Goal: Transaction & Acquisition: Purchase product/service

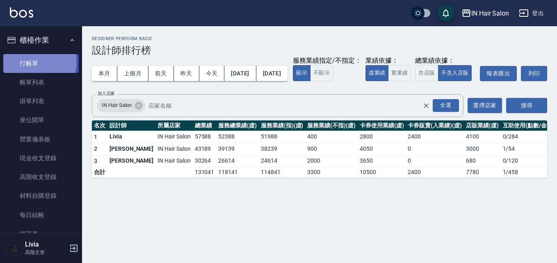
click at [33, 61] on link "打帳單" at bounding box center [40, 63] width 75 height 19
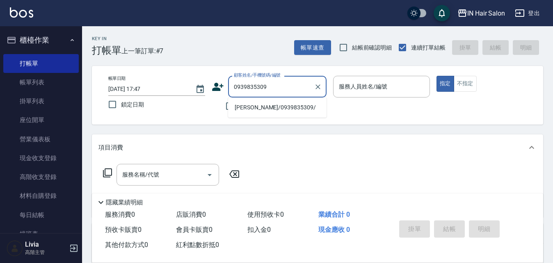
click at [255, 111] on li "[PERSON_NAME]/0939835309/" at bounding box center [277, 108] width 98 height 14
type input "[PERSON_NAME]/0939835309/"
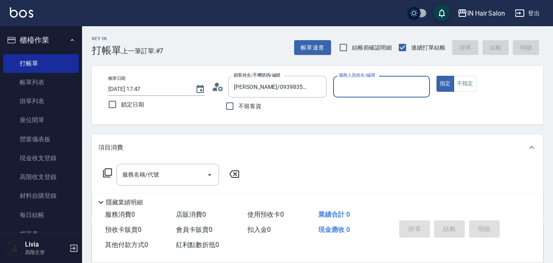
type input "8號店長Livia-8"
click at [107, 170] on icon at bounding box center [107, 173] width 10 height 10
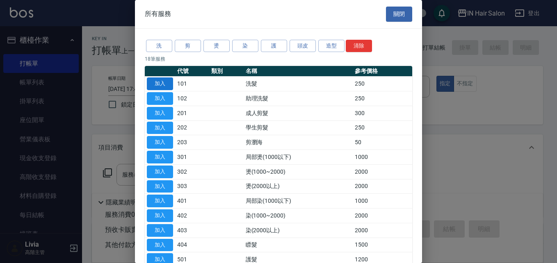
click at [162, 83] on button "加入" at bounding box center [160, 83] width 26 height 13
type input "洗髮(101)"
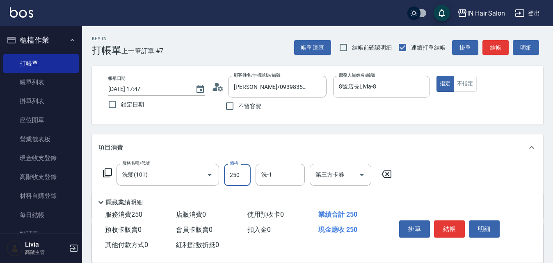
click at [248, 171] on input "250" at bounding box center [237, 175] width 27 height 22
type input "300"
click at [428, 177] on div "服務名稱/代號 洗髮(101) 服務名稱/代號 價格 300 價格 洗-1 洗-1 第三方卡券 第三方卡券" at bounding box center [317, 189] width 451 height 57
click at [447, 223] on button "結帳" at bounding box center [449, 229] width 31 height 17
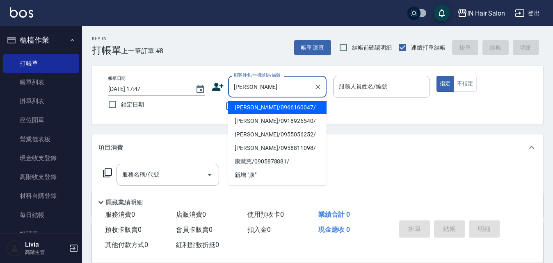
click at [254, 123] on li "[PERSON_NAME]/0918926540/" at bounding box center [277, 121] width 98 height 14
type input "[PERSON_NAME]/0918926540/"
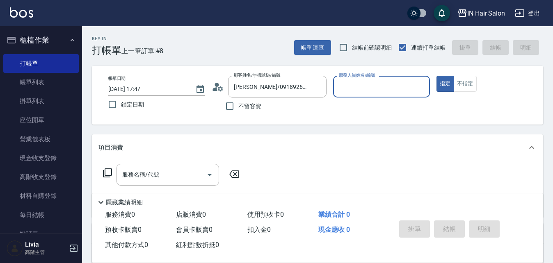
type input "7號設計師[PERSON_NAME]-7"
click at [107, 173] on icon at bounding box center [107, 173] width 10 height 10
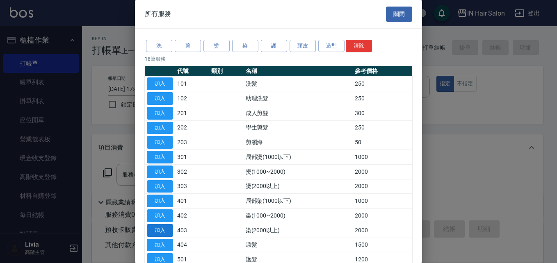
click at [157, 229] on button "加入" at bounding box center [160, 230] width 26 height 13
type input "染(2000以上)(403)"
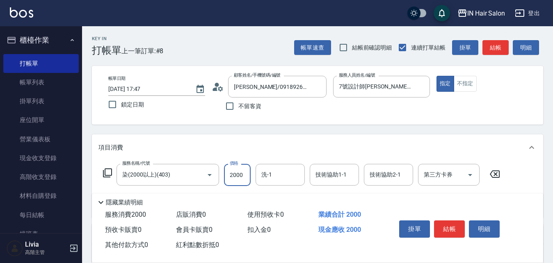
click at [243, 175] on input "2000" at bounding box center [237, 175] width 27 height 22
type input "2500"
click at [454, 221] on button "結帳" at bounding box center [449, 229] width 31 height 17
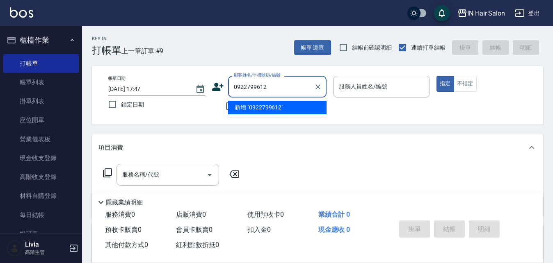
click at [246, 87] on input "0922799612" at bounding box center [271, 87] width 79 height 14
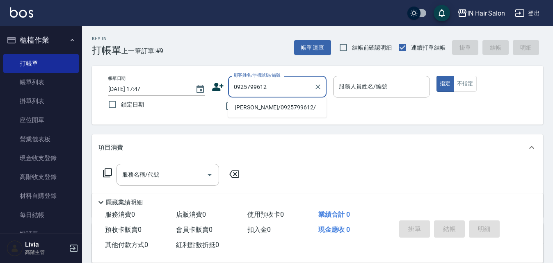
click at [251, 107] on li "[PERSON_NAME]/0925799612/" at bounding box center [277, 108] width 98 height 14
type input "[PERSON_NAME]/0925799612/"
type input "6號設計師[PERSON_NAME]-6"
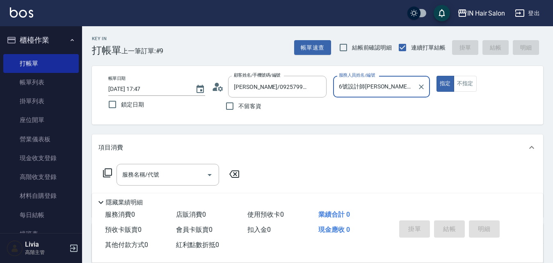
click at [108, 172] on icon at bounding box center [107, 173] width 10 height 10
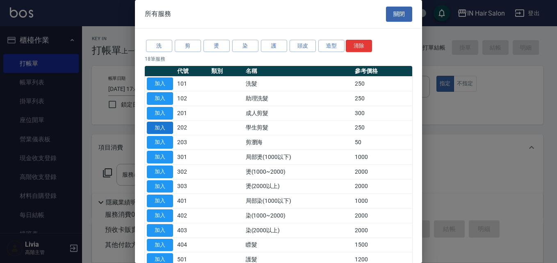
click at [157, 128] on button "加入" at bounding box center [160, 128] width 26 height 13
type input "學生剪髮(202)"
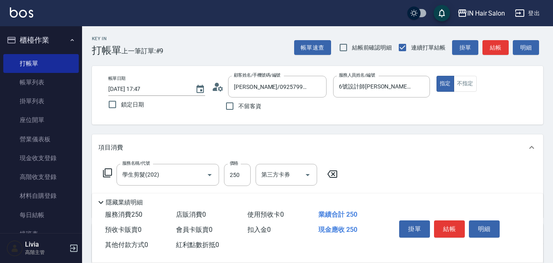
click at [107, 171] on icon at bounding box center [107, 173] width 10 height 10
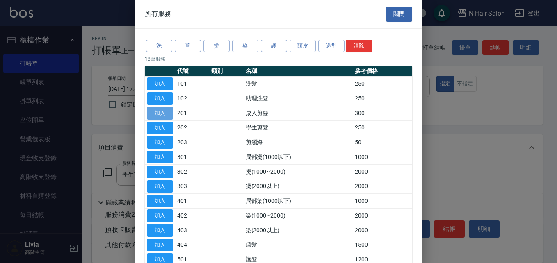
click at [159, 111] on button "加入" at bounding box center [160, 113] width 26 height 13
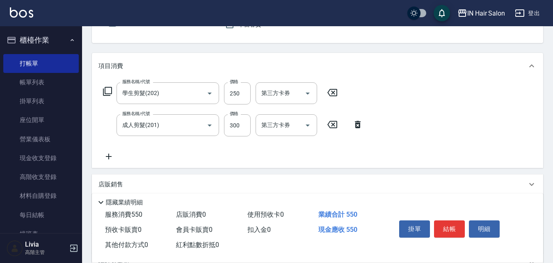
scroll to position [82, 0]
click at [241, 130] on input "300" at bounding box center [237, 125] width 27 height 22
type input "400"
click at [200, 154] on div "服務名稱/代號 學生剪髮(202) 服務名稱/代號 價格 250 價格 第三方卡券 第三方卡券 服務名稱/代號 成人剪髮(201) 服務名稱/代號 價格 40…" at bounding box center [232, 121] width 269 height 79
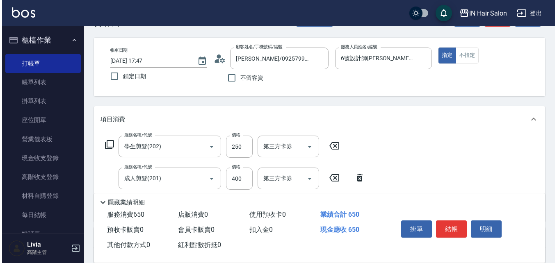
scroll to position [0, 0]
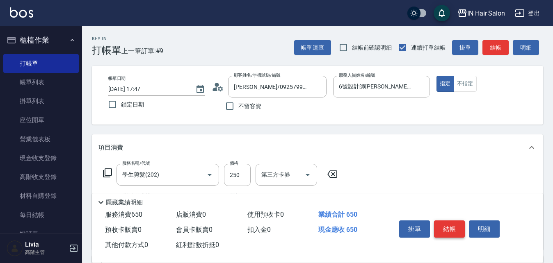
click at [447, 221] on button "結帳" at bounding box center [449, 229] width 31 height 17
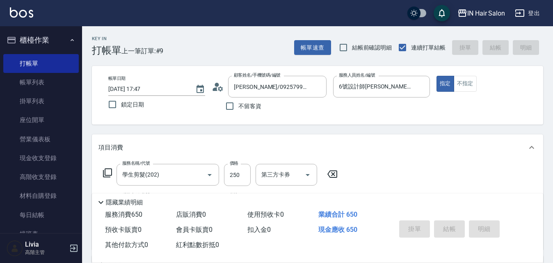
type input "[DATE] 17:48"
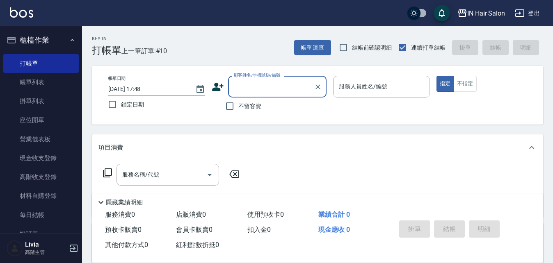
click at [215, 88] on icon at bounding box center [217, 87] width 11 height 8
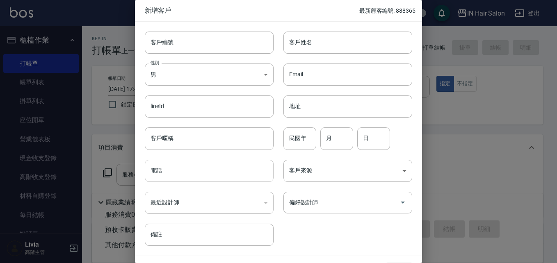
click at [176, 169] on input "電話" at bounding box center [209, 171] width 129 height 22
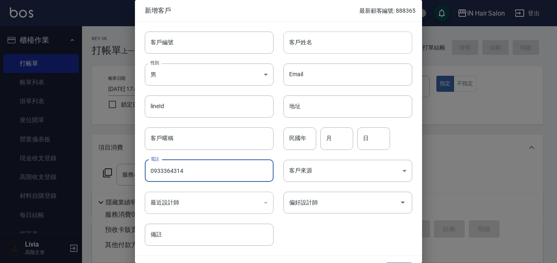
type input "0933364314"
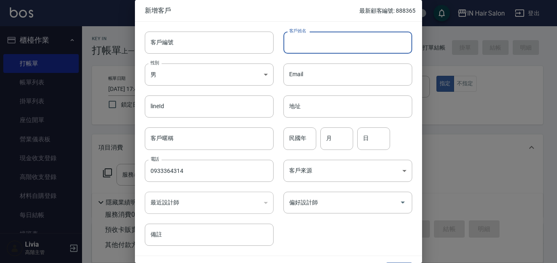
click at [312, 41] on input "客戶姓名" at bounding box center [347, 43] width 129 height 22
click at [303, 44] on input "[PERSON_NAME]" at bounding box center [347, 43] width 129 height 22
type input "[PERSON_NAME]"
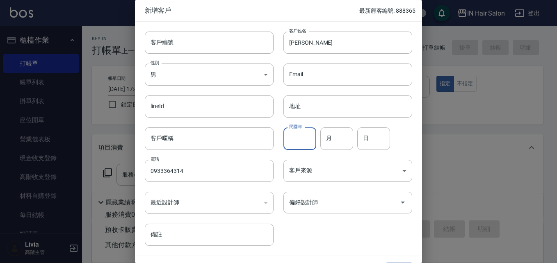
click at [302, 138] on input "民國年" at bounding box center [299, 138] width 33 height 22
type input "78"
click at [333, 137] on input "月" at bounding box center [336, 138] width 33 height 22
type input "10"
click at [373, 139] on input "日" at bounding box center [373, 138] width 33 height 22
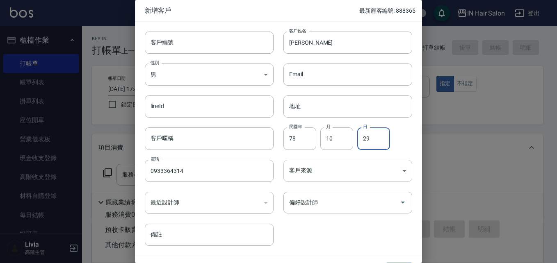
type input "29"
click at [311, 168] on body "IN Hair Salon 登出 櫃檯作業 打帳單 帳單列表 掛單列表 座位開單 營業儀表板 現金收支登錄 高階收支登錄 材料自購登錄 每日結帳 排班表 現場…" at bounding box center [278, 200] width 557 height 401
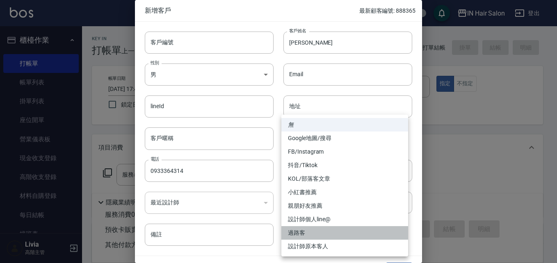
click at [297, 232] on li "過路客" at bounding box center [344, 233] width 127 height 14
type input "過路客"
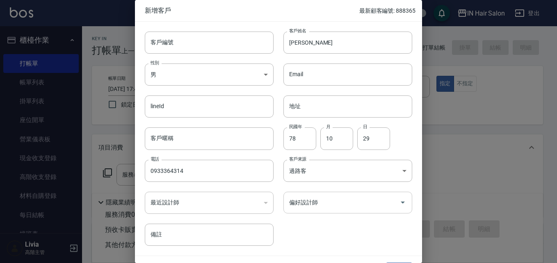
click at [314, 207] on input "偏好設計師" at bounding box center [341, 203] width 109 height 14
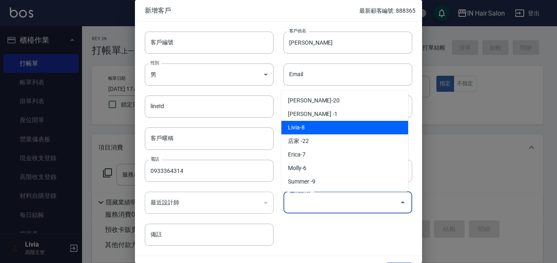
click at [312, 127] on li "Livia-8" at bounding box center [344, 128] width 127 height 14
type input "Livia"
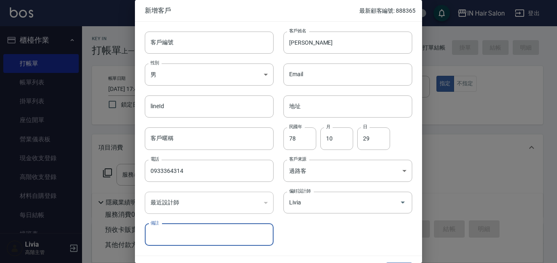
click at [323, 231] on div "客戶編號 客戶編號 客戶姓名 [PERSON_NAME]姓名 性別 男 [DEMOGRAPHIC_DATA] 性別 Email Email lineId li…" at bounding box center [273, 134] width 277 height 224
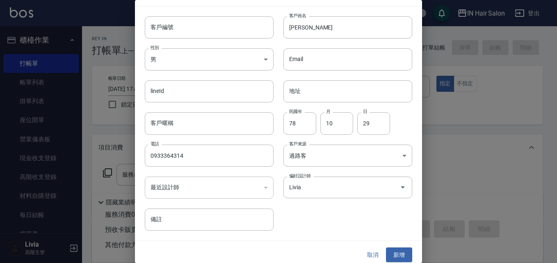
scroll to position [21, 0]
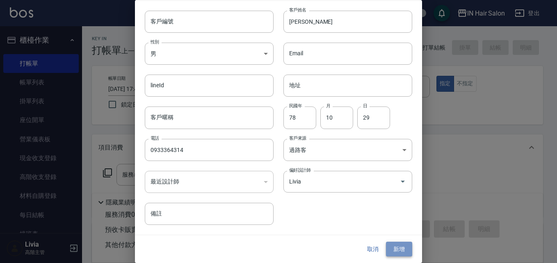
click at [393, 246] on button "新增" at bounding box center [399, 249] width 26 height 15
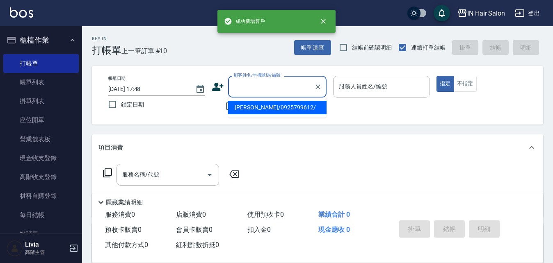
click at [278, 85] on input "顧客姓名/手機號碼/編號" at bounding box center [271, 87] width 79 height 14
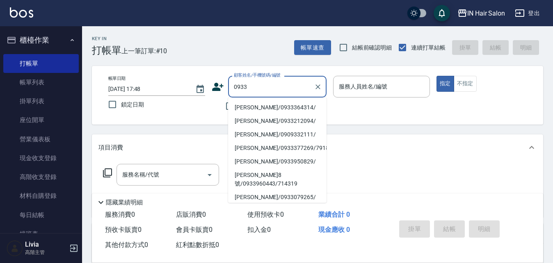
click at [249, 105] on li "[PERSON_NAME]/0933364314/" at bounding box center [277, 108] width 98 height 14
type input "[PERSON_NAME]/0933364314/"
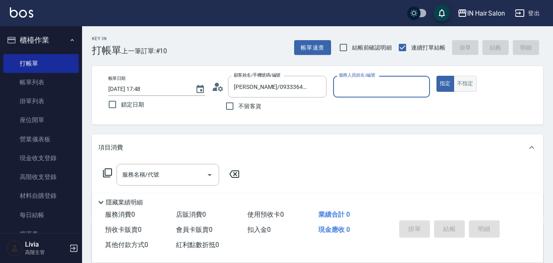
type input "8號店長Livia-8"
click at [469, 82] on button "不指定" at bounding box center [464, 84] width 23 height 16
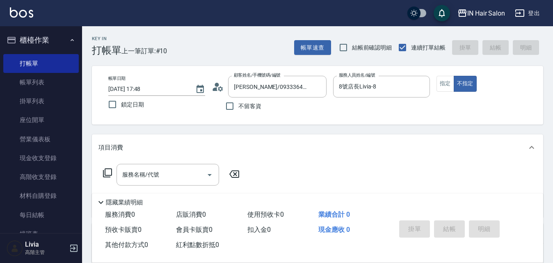
click at [107, 172] on icon at bounding box center [107, 173] width 10 height 10
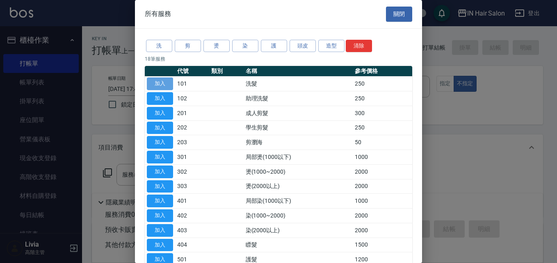
click at [166, 83] on button "加入" at bounding box center [160, 83] width 26 height 13
type input "洗髮(101)"
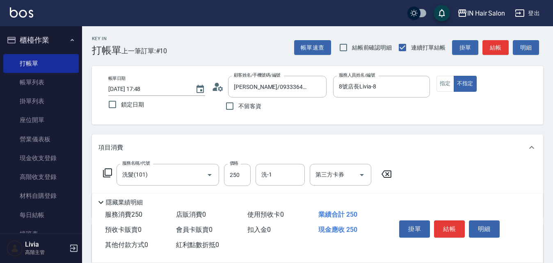
click at [106, 171] on icon at bounding box center [107, 173] width 10 height 10
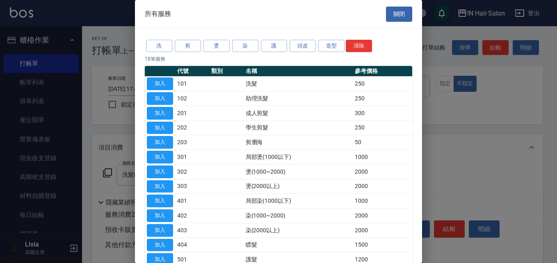
drag, startPoint x: 165, startPoint y: 81, endPoint x: 155, endPoint y: 101, distance: 22.2
click at [165, 81] on button "加入" at bounding box center [160, 83] width 26 height 13
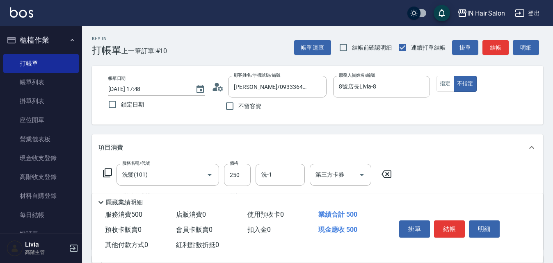
click at [109, 172] on icon at bounding box center [107, 173] width 10 height 10
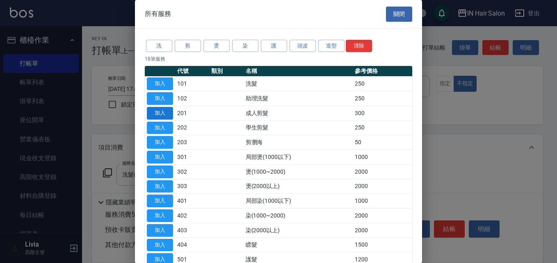
click at [164, 113] on button "加入" at bounding box center [160, 113] width 26 height 13
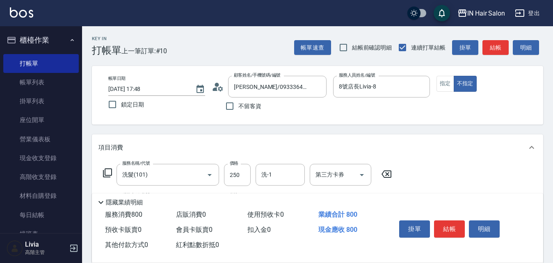
click at [106, 171] on icon at bounding box center [107, 173] width 10 height 10
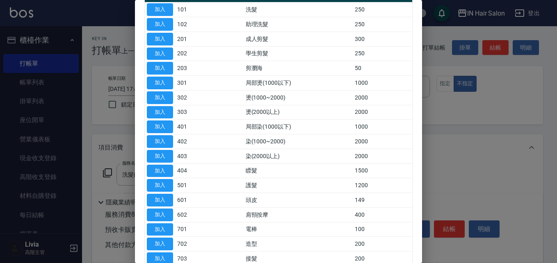
scroll to position [82, 0]
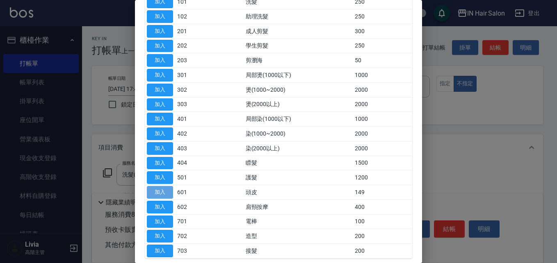
click at [162, 193] on button "加入" at bounding box center [160, 192] width 26 height 13
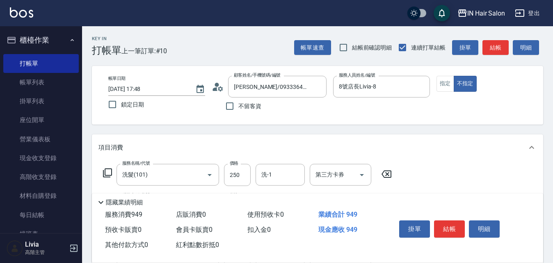
click at [110, 171] on icon at bounding box center [107, 173] width 10 height 10
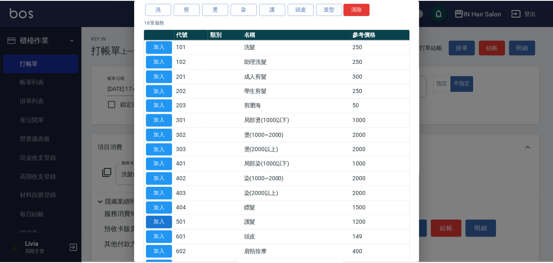
scroll to position [123, 0]
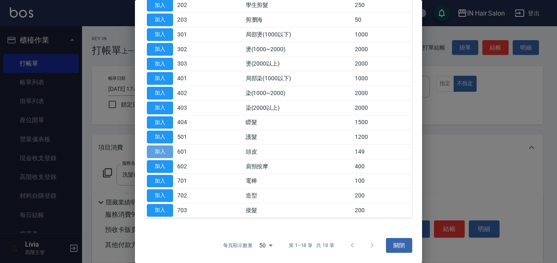
click at [164, 150] on button "加入" at bounding box center [160, 152] width 26 height 13
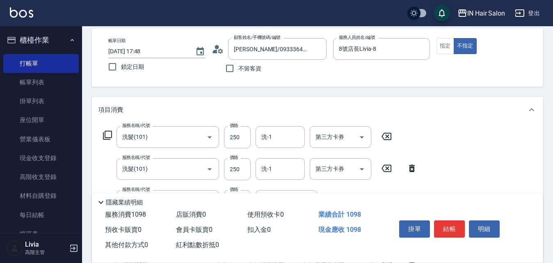
scroll to position [82, 0]
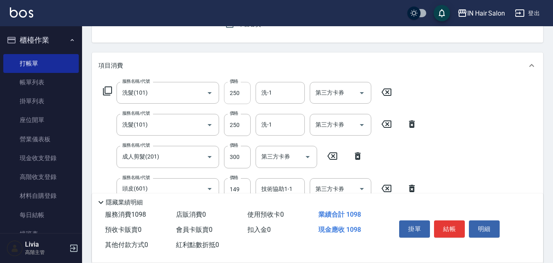
click at [241, 92] on input "250" at bounding box center [237, 93] width 27 height 22
type input "300"
click at [450, 134] on div "服務名稱/代號 洗髮(101) 服務名稱/代號 價格 300 價格 洗-1 洗-1 第三方卡券 第三方卡券 服務名稱/代號 洗髮(101) 服務名稱/代號 價…" at bounding box center [317, 171] width 451 height 185
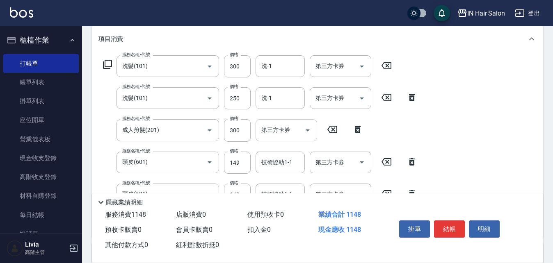
scroll to position [123, 0]
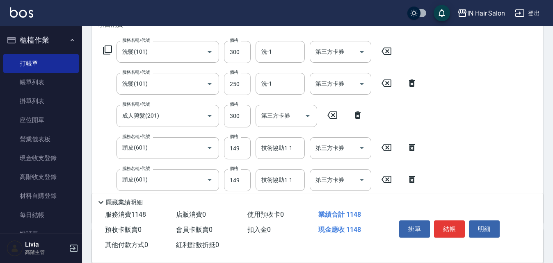
click at [244, 87] on input "250" at bounding box center [237, 84] width 27 height 22
type input "300"
drag, startPoint x: 218, startPoint y: 132, endPoint x: 222, endPoint y: 127, distance: 6.4
click at [218, 132] on div "服務名稱/代號 洗髮(101) 服務名稱/代號 價格 300 價格 洗-1 洗-1 第三方卡券 第三方卡券 服務名稱/代號 洗髮(101) 服務名稱/代號 價…" at bounding box center [259, 128] width 323 height 175
click at [253, 113] on div "服務名稱/代號 成人剪髮(201) 服務名稱/代號 價格 300 價格 第三方卡券 第三方卡券" at bounding box center [232, 116] width 269 height 22
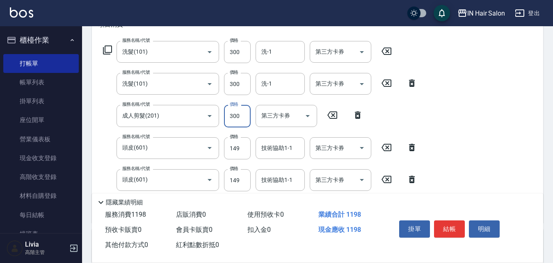
click at [246, 116] on input "300" at bounding box center [237, 116] width 27 height 22
type input "400"
click at [216, 163] on div "服務名稱/代號 洗髮(101) 服務名稱/代號 價格 300 價格 洗-1 洗-1 第三方卡券 第三方卡券 服務名稱/代號 洗髮(101) 服務名稱/代號 價…" at bounding box center [259, 128] width 323 height 175
click at [240, 149] on input "149" at bounding box center [237, 148] width 27 height 22
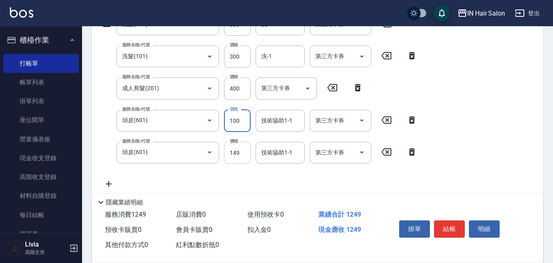
scroll to position [164, 0]
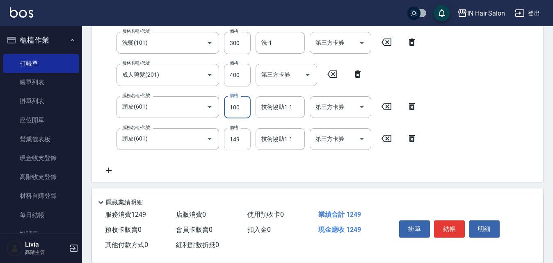
type input "100"
click at [247, 143] on input "149" at bounding box center [237, 139] width 27 height 22
type input "50"
click at [191, 165] on div "服務名稱/代號 洗髮(101) 服務名稱/代號 價格 300 價格 洗-1 洗-1 第三方卡券 第三方卡券 服務名稱/代號 洗髮(101) 服務名稱/代號 價…" at bounding box center [259, 87] width 323 height 175
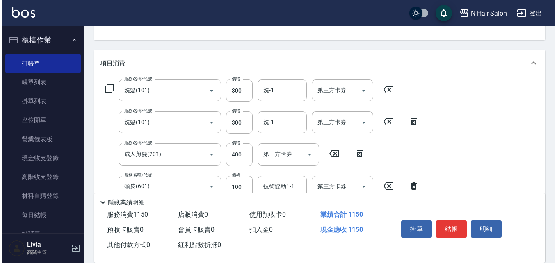
scroll to position [0, 0]
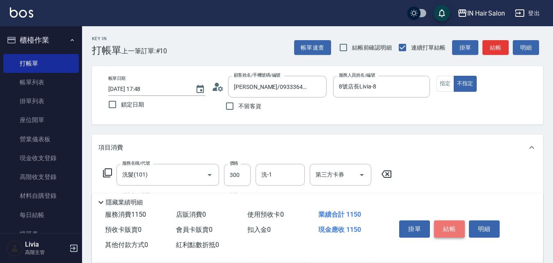
click at [451, 225] on button "結帳" at bounding box center [449, 229] width 31 height 17
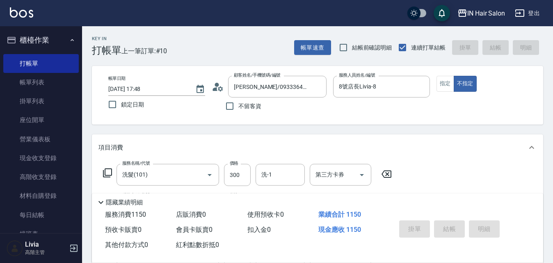
type input "[DATE] 17:51"
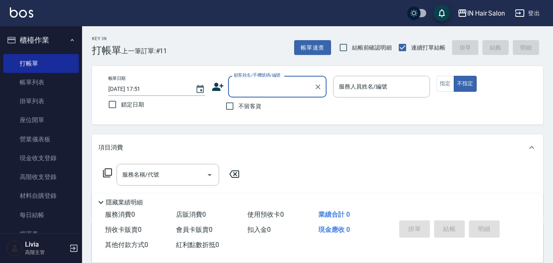
click at [220, 86] on icon at bounding box center [217, 87] width 11 height 8
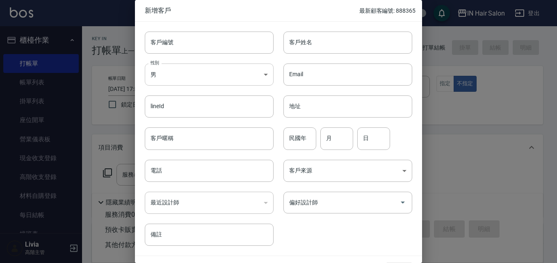
click at [172, 77] on body "IN Hair Salon 登出 櫃檯作業 打帳單 帳單列表 掛單列表 座位開單 營業儀表板 現金收支登錄 高階收支登錄 材料自購登錄 每日結帳 排班表 現場…" at bounding box center [278, 200] width 557 height 401
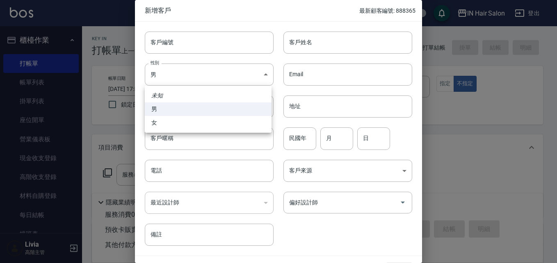
click at [156, 123] on li "女" at bounding box center [208, 123] width 127 height 14
type input "[DEMOGRAPHIC_DATA]"
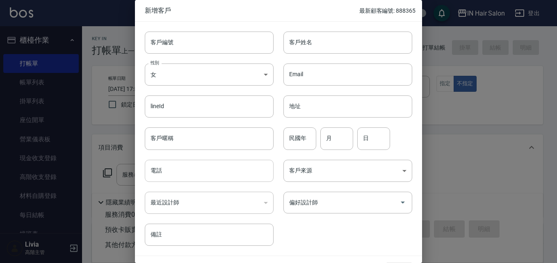
click at [167, 166] on input "電話" at bounding box center [209, 171] width 129 height 22
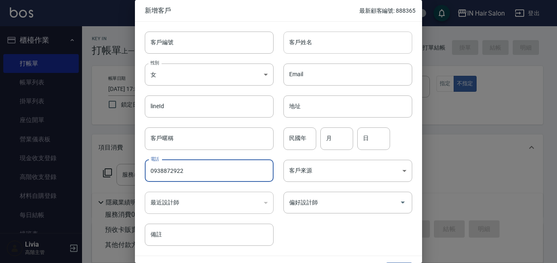
type input "0938872922"
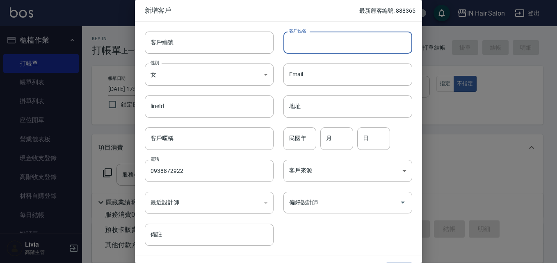
click at [310, 44] on input "客戶姓名" at bounding box center [347, 43] width 129 height 22
type input "[PERSON_NAME]"
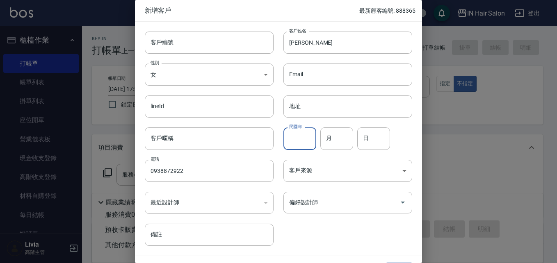
click at [303, 138] on input "民國年" at bounding box center [299, 138] width 33 height 22
type input "62"
click at [334, 138] on input "月" at bounding box center [336, 138] width 33 height 22
type input "07"
click at [361, 139] on input "日" at bounding box center [373, 138] width 33 height 22
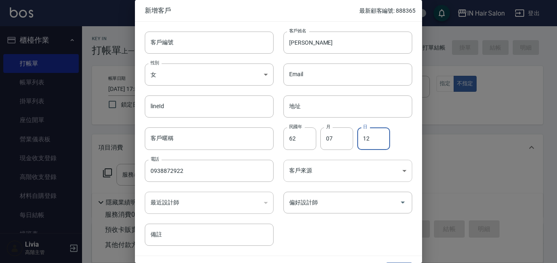
type input "12"
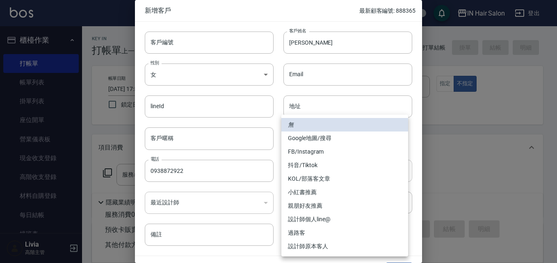
click at [309, 168] on body "IN Hair Salon 登出 櫃檯作業 打帳單 帳單列表 掛單列表 座位開單 營業儀表板 現金收支登錄 高階收支登錄 材料自購登錄 每日結帳 排班表 現場…" at bounding box center [278, 200] width 557 height 401
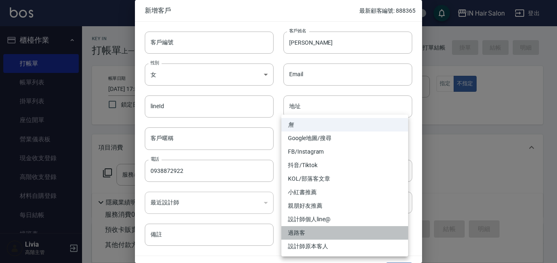
click at [298, 231] on li "過路客" at bounding box center [344, 233] width 127 height 14
type input "過路客"
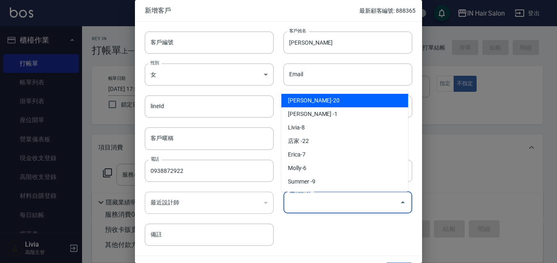
click at [312, 200] on input "偏好設計師" at bounding box center [341, 203] width 109 height 14
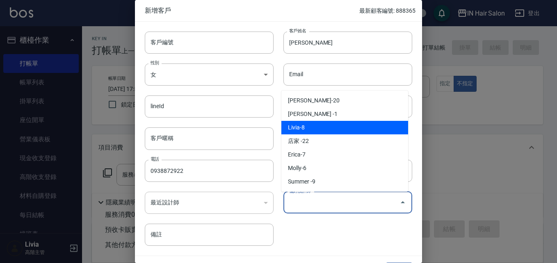
click at [310, 122] on li "Livia-8" at bounding box center [344, 128] width 127 height 14
type input "Livia"
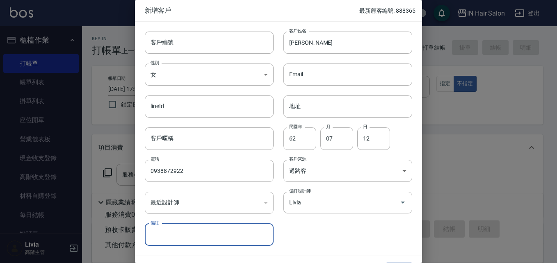
click at [319, 243] on div "客戶編號 客戶編號 客戶姓名 [PERSON_NAME] 客戶姓名 性別 女 [DEMOGRAPHIC_DATA] 性別 Email Email lineId…" at bounding box center [273, 134] width 277 height 224
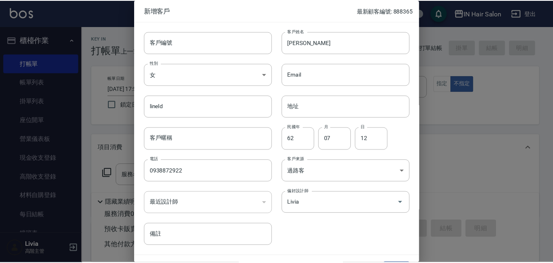
scroll to position [21, 0]
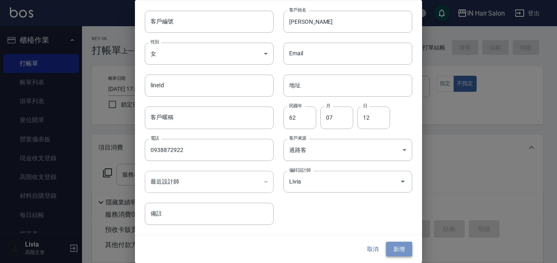
click at [393, 250] on button "新增" at bounding box center [399, 249] width 26 height 15
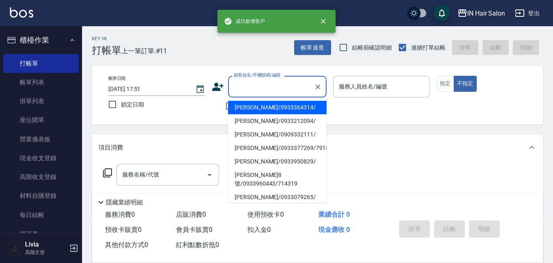
click at [263, 91] on input "顧客姓名/手機號碼/編號" at bounding box center [271, 87] width 79 height 14
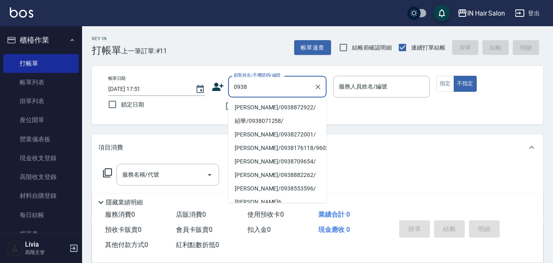
click at [244, 107] on li "[PERSON_NAME]/0938872922/" at bounding box center [277, 108] width 98 height 14
type input "[PERSON_NAME]/0938872922/"
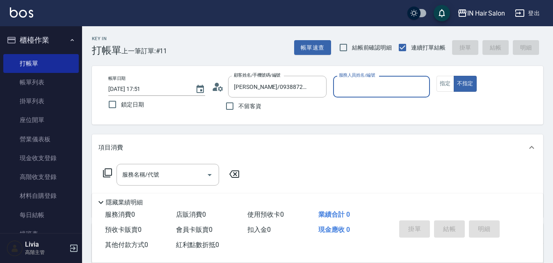
type input "8號店長Livia-8"
click at [443, 80] on button "指定" at bounding box center [445, 84] width 18 height 16
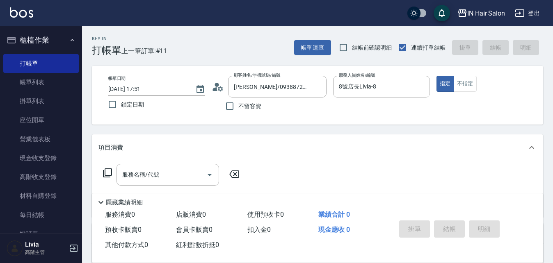
click at [109, 173] on icon at bounding box center [107, 173] width 10 height 10
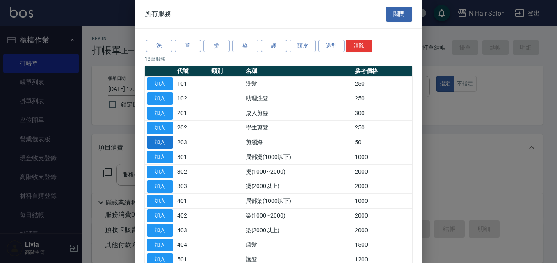
click at [157, 143] on button "加入" at bounding box center [160, 142] width 26 height 13
type input "剪瀏海(203)"
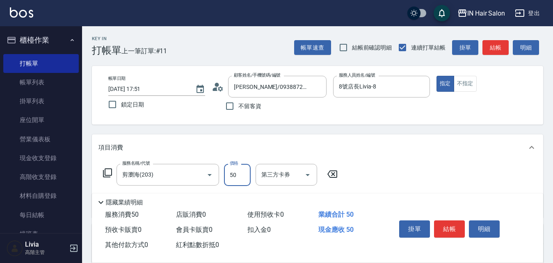
click at [246, 174] on input "50" at bounding box center [237, 175] width 27 height 22
type input "100"
click at [404, 175] on div "服務名稱/代號 剪瀏海(203) 服務名稱/代號 價格 100 價格 第三方卡券 第三方卡券" at bounding box center [317, 189] width 451 height 57
click at [449, 225] on button "結帳" at bounding box center [449, 229] width 31 height 17
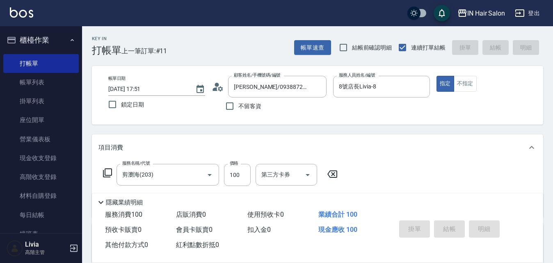
type input "[DATE] 17:52"
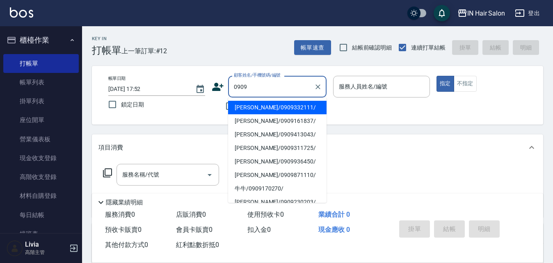
click at [260, 110] on li "[PERSON_NAME]/0909332111/" at bounding box center [277, 108] width 98 height 14
type input "[PERSON_NAME]/0909332111/"
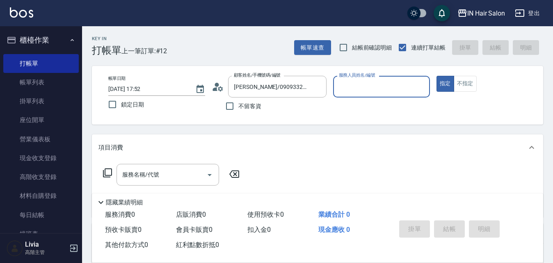
type input "7號設計師[PERSON_NAME]-7"
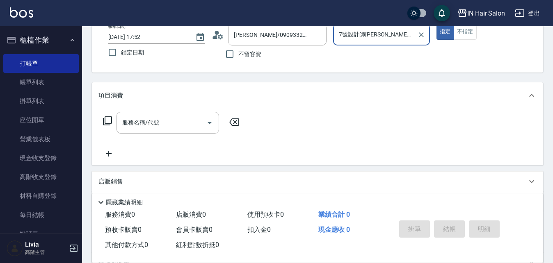
scroll to position [123, 0]
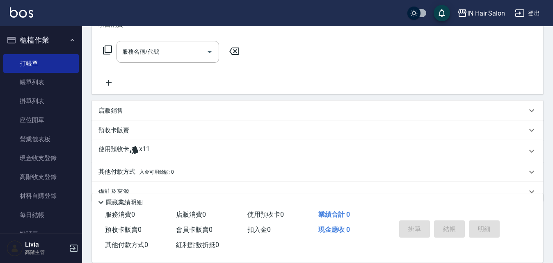
click at [114, 148] on p "使用預收卡" at bounding box center [113, 151] width 31 height 12
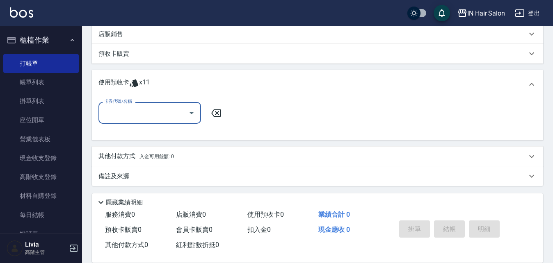
scroll to position [201, 0]
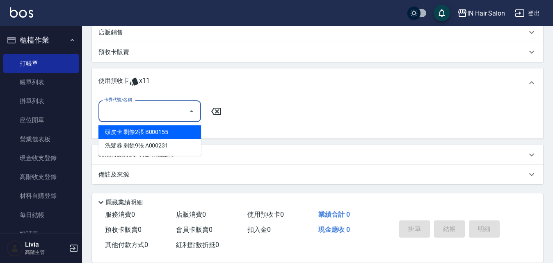
click at [162, 115] on input "卡券代號/名稱" at bounding box center [143, 111] width 83 height 14
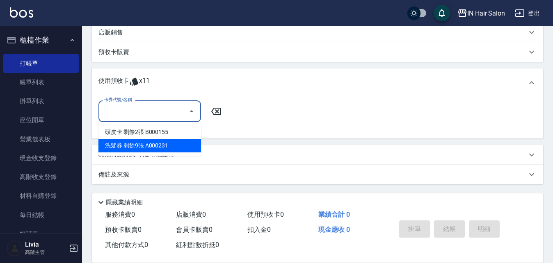
click at [130, 146] on div "洗髮券 剩餘9張 A000231" at bounding box center [149, 146] width 102 height 14
type input "洗髮券 A000231"
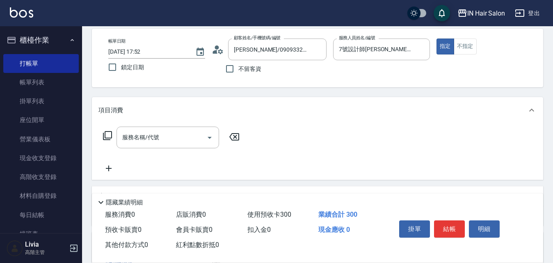
scroll to position [0, 0]
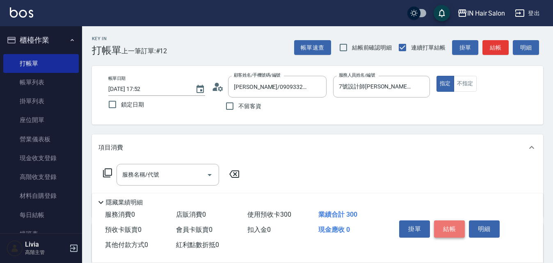
click at [450, 223] on button "結帳" at bounding box center [449, 229] width 31 height 17
type input "[DATE] 17:53"
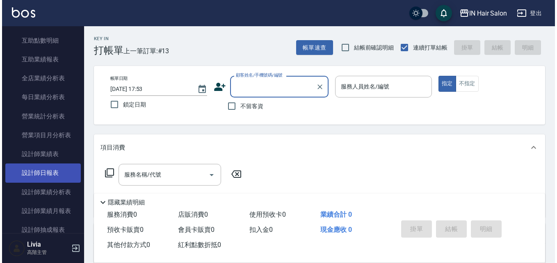
scroll to position [492, 0]
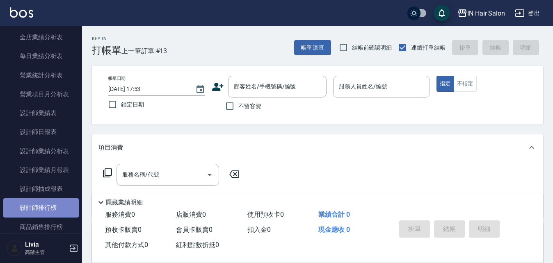
click at [50, 208] on link "設計師排行榜" at bounding box center [40, 207] width 75 height 19
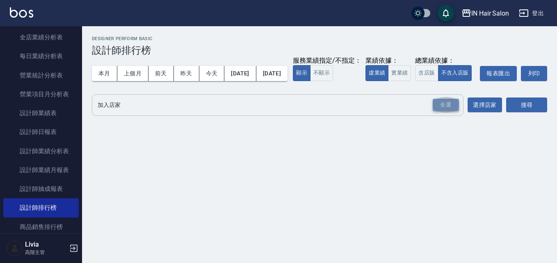
click at [445, 111] on div "全選" at bounding box center [445, 105] width 26 height 13
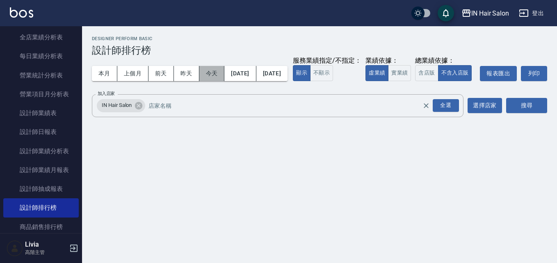
click at [215, 76] on button "今天" at bounding box center [211, 73] width 25 height 15
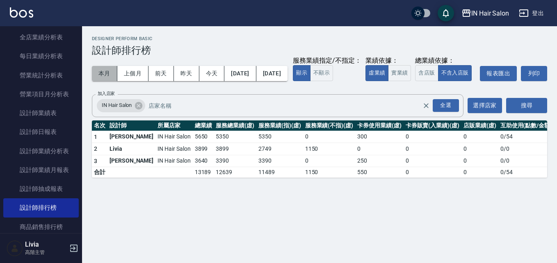
click at [103, 73] on button "本月" at bounding box center [104, 73] width 25 height 15
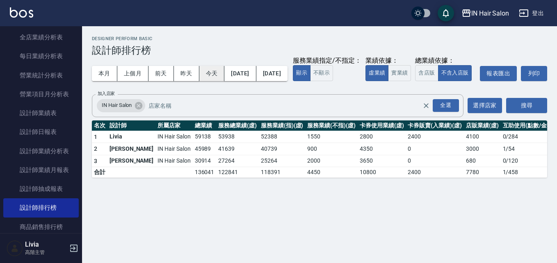
click at [212, 73] on button "今天" at bounding box center [211, 73] width 25 height 15
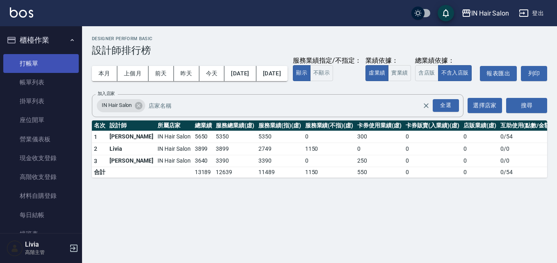
click at [46, 64] on link "打帳單" at bounding box center [40, 63] width 75 height 19
